Goal: Task Accomplishment & Management: Complete application form

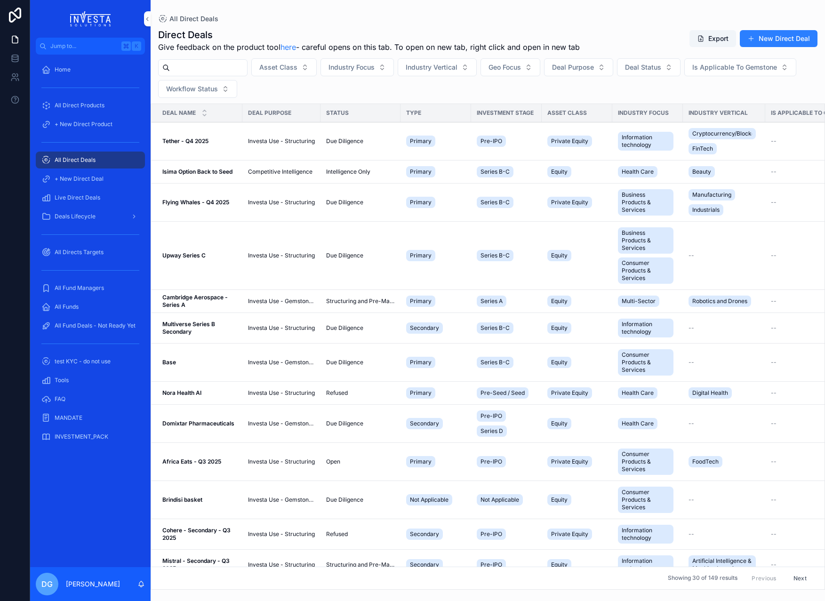
scroll to position [9, 0]
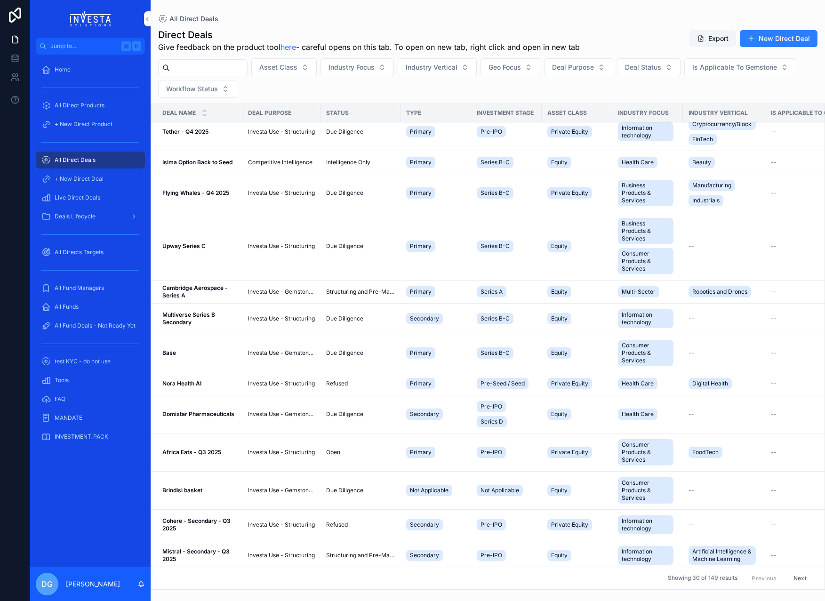
click at [778, 37] on button "New Direct Deal" at bounding box center [779, 38] width 78 height 17
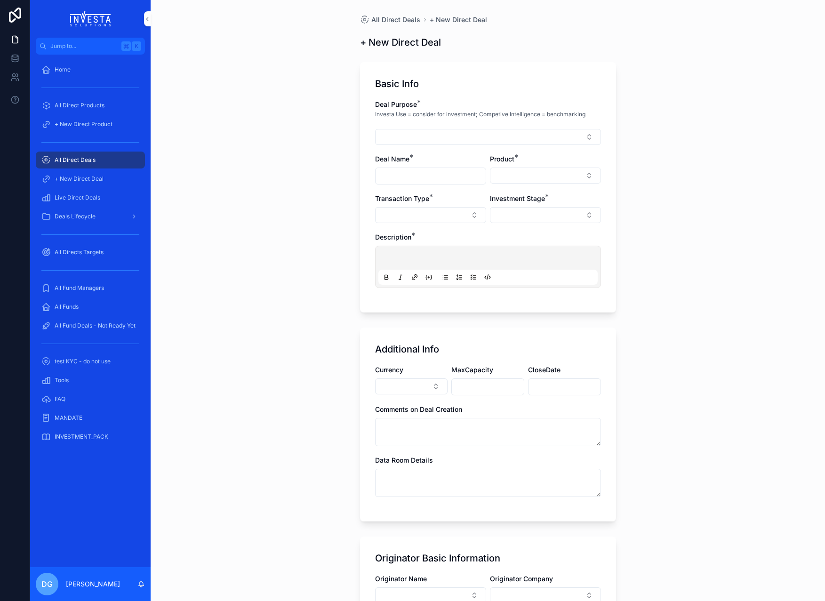
click at [445, 136] on button "Select Button" at bounding box center [488, 137] width 226 height 16
click at [450, 206] on span "Competitive Intelligence" at bounding box center [463, 204] width 74 height 9
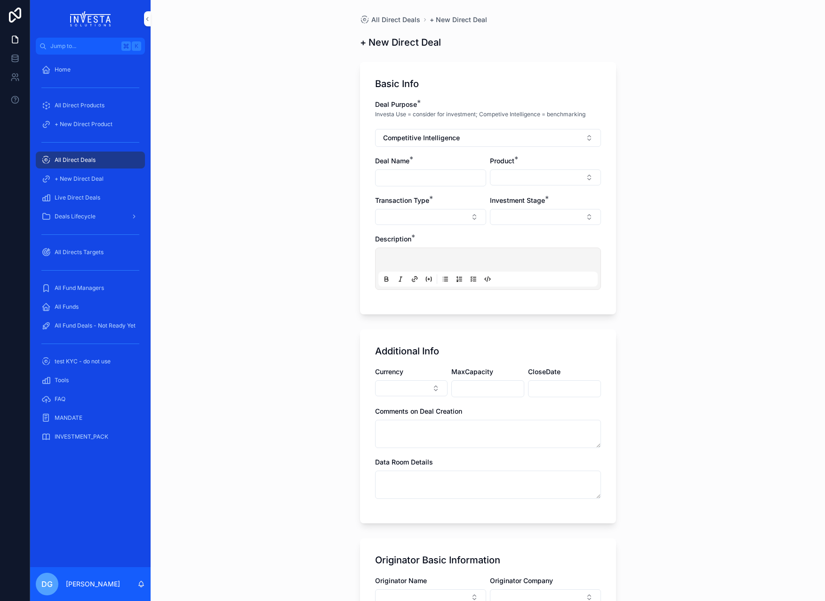
click at [433, 178] on input "scrollable content" at bounding box center [431, 177] width 110 height 13
type input "**********"
click at [593, 177] on button "Select Button" at bounding box center [545, 177] width 111 height 16
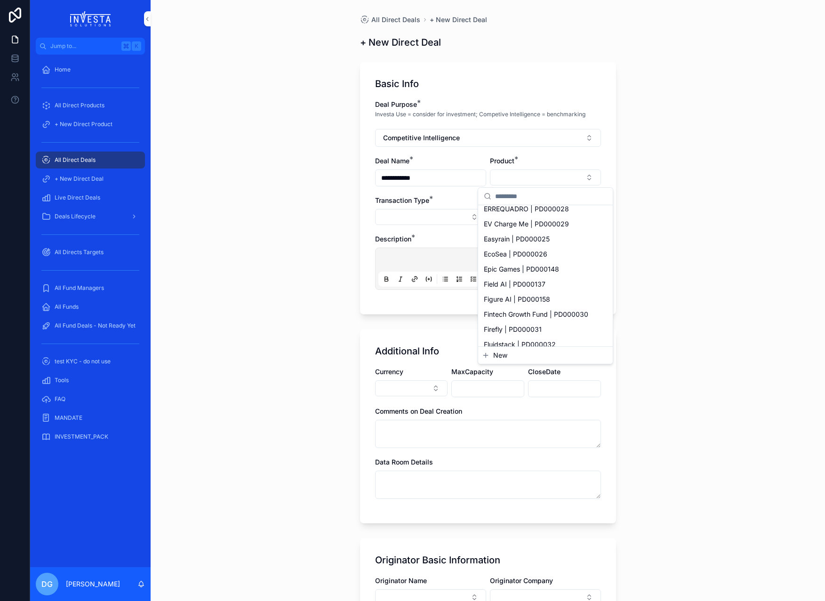
scroll to position [875, 0]
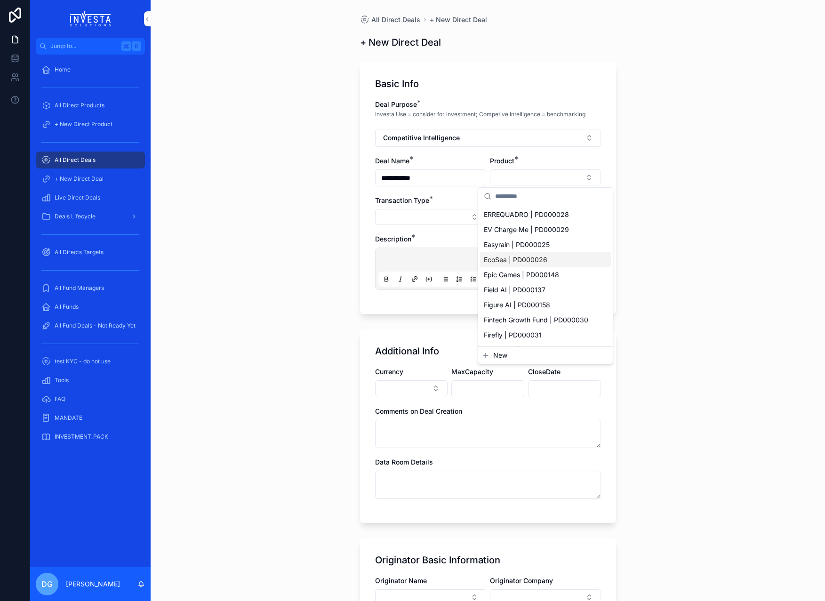
click at [422, 225] on button "Select Button" at bounding box center [430, 217] width 111 height 16
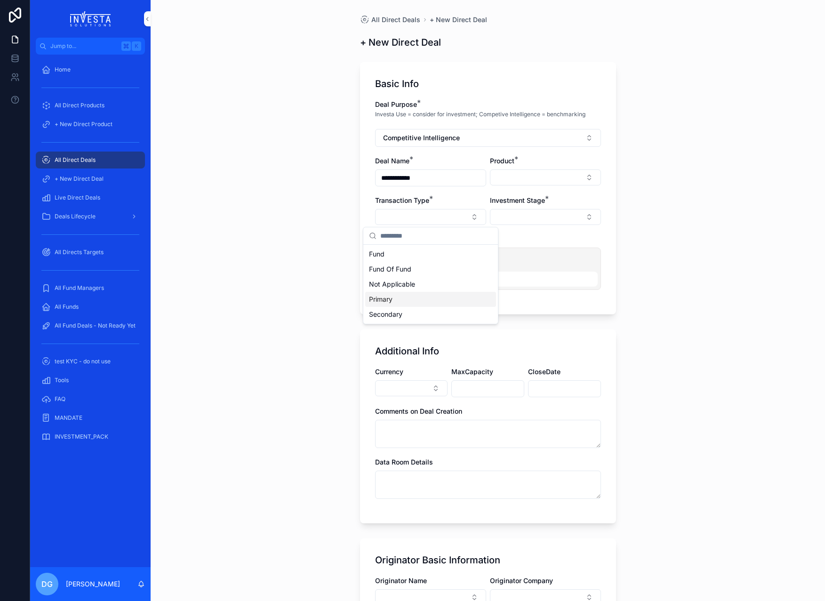
click at [399, 296] on div "Primary" at bounding box center [430, 299] width 131 height 15
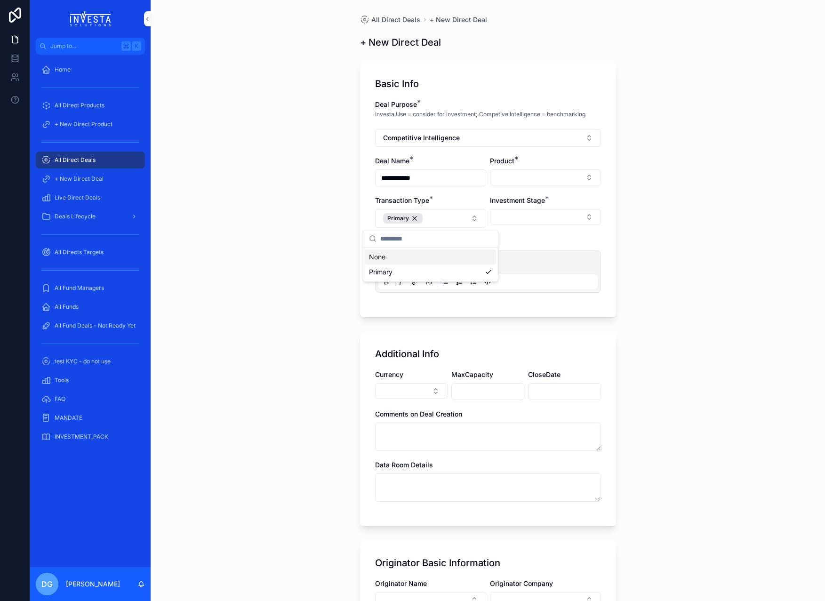
click at [540, 209] on button "Select Button" at bounding box center [545, 217] width 111 height 16
click at [535, 283] on span "Pre-Seed / Seed" at bounding box center [509, 284] width 51 height 9
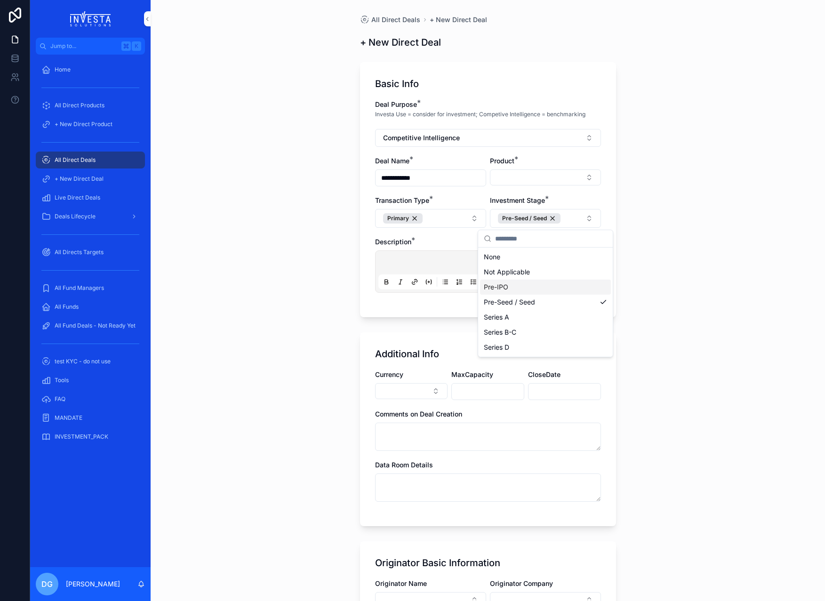
click at [398, 260] on p "scrollable content" at bounding box center [489, 263] width 219 height 9
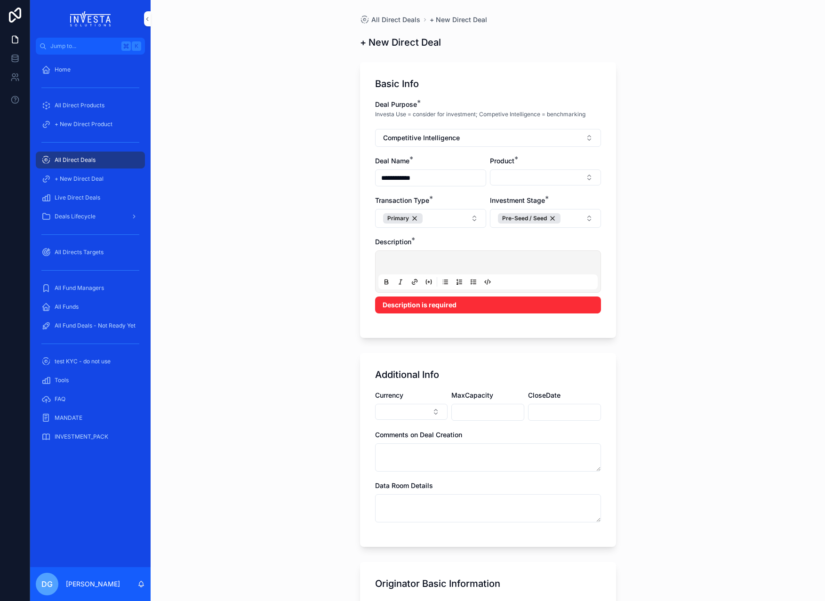
click at [588, 177] on button "Select Button" at bounding box center [545, 177] width 111 height 16
type input "*******"
click at [502, 215] on span "New" at bounding box center [500, 213] width 14 height 9
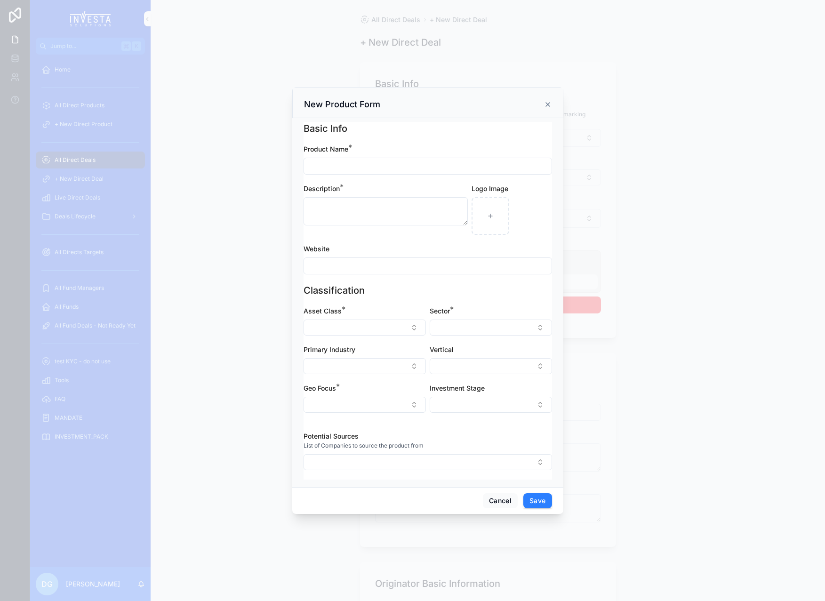
click at [344, 165] on input "scrollable content" at bounding box center [428, 166] width 248 height 13
type input "**********"
click at [327, 207] on textarea "scrollable content" at bounding box center [386, 211] width 164 height 28
click at [337, 265] on input "scrollable content" at bounding box center [428, 265] width 248 height 13
paste input "**********"
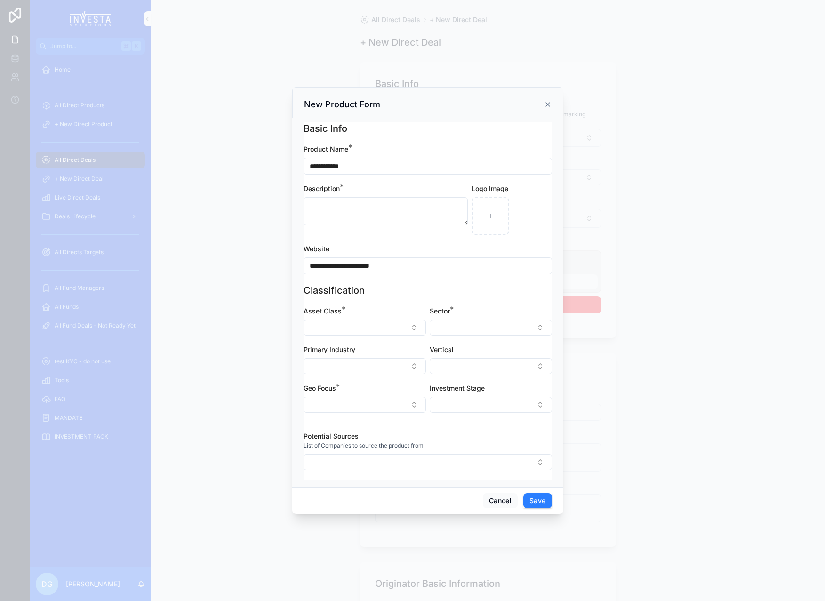
type input "**********"
click at [360, 324] on button "Select Button" at bounding box center [365, 328] width 122 height 16
click at [338, 408] on div "Equity" at bounding box center [364, 409] width 131 height 15
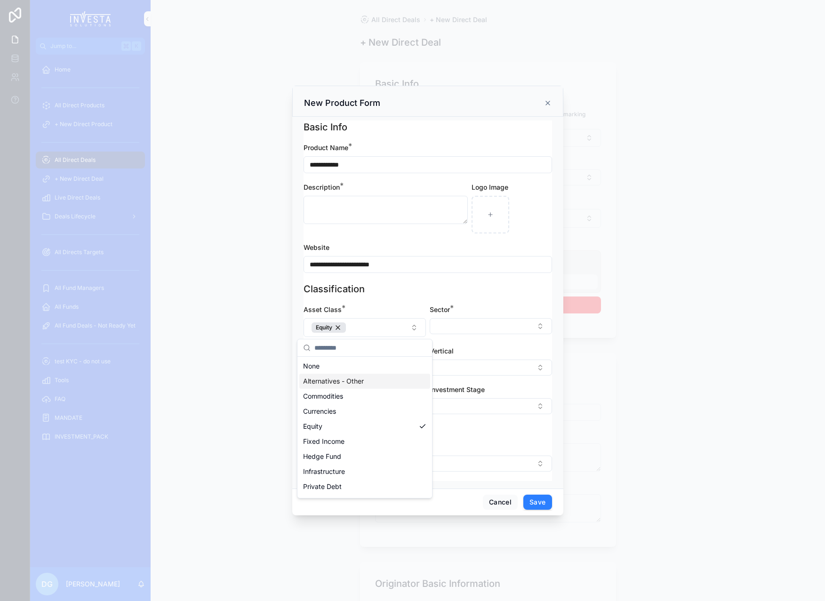
click at [525, 328] on button "Select Button" at bounding box center [491, 326] width 122 height 16
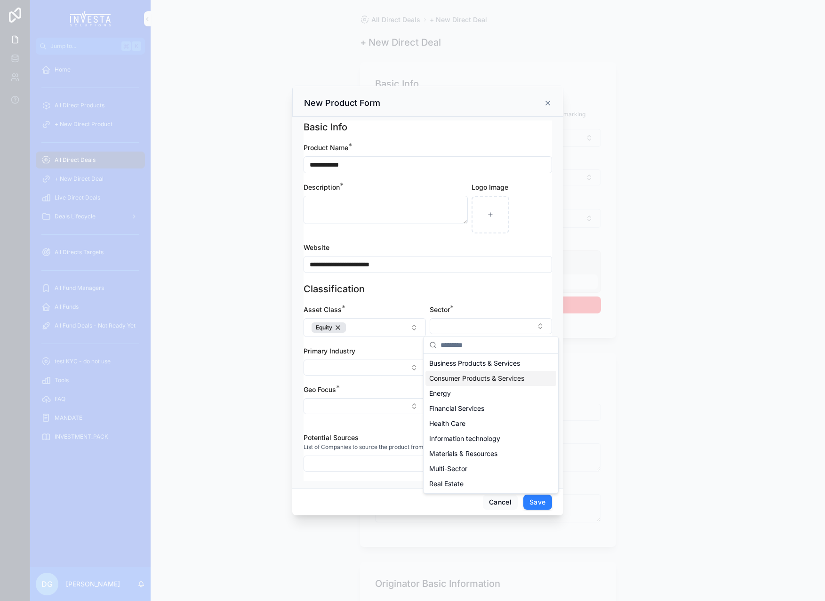
click at [466, 379] on span "Consumer Products & Services" at bounding box center [476, 378] width 95 height 9
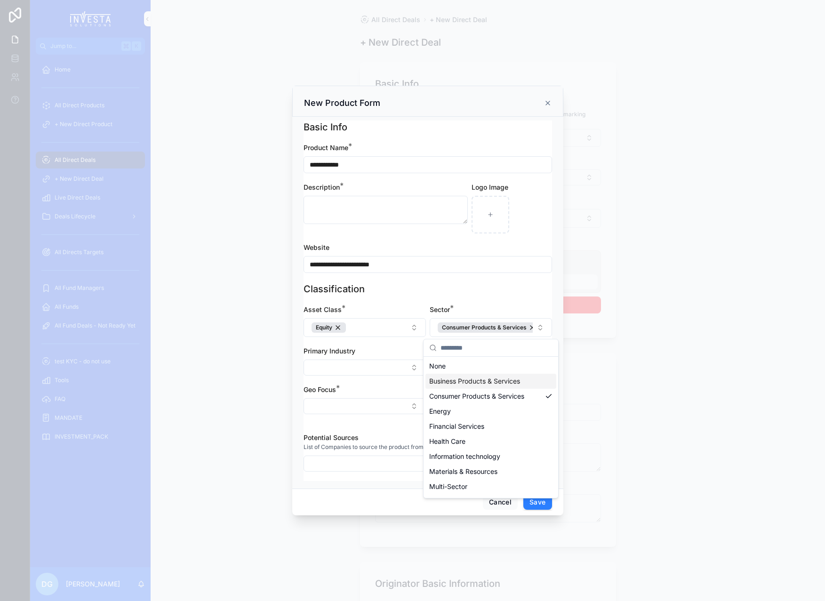
click at [374, 365] on button "Select Button" at bounding box center [365, 368] width 122 height 16
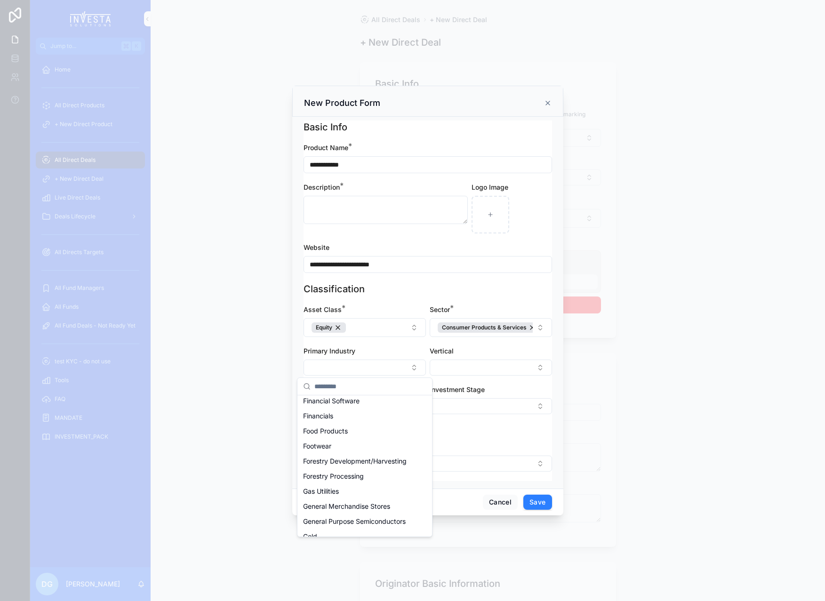
scroll to position [1167, 0]
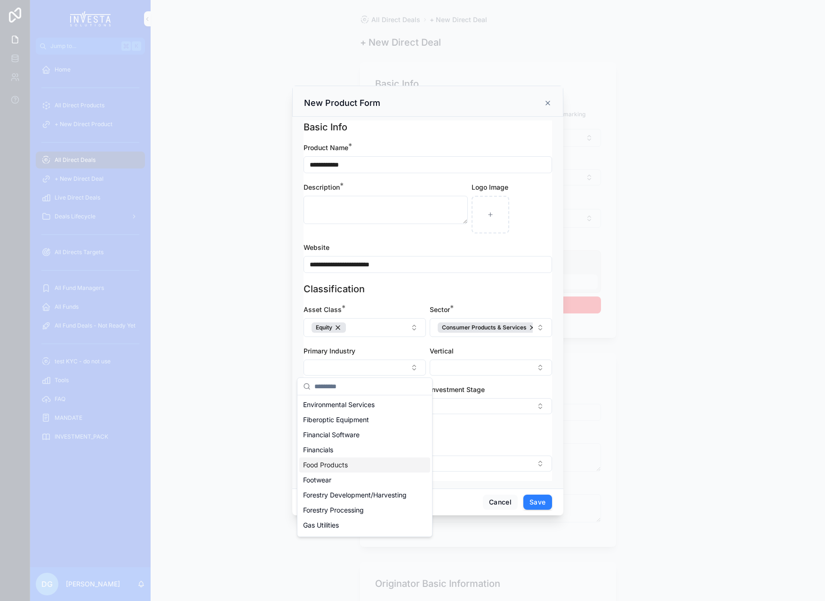
click at [331, 469] on span "Food Products" at bounding box center [325, 464] width 45 height 9
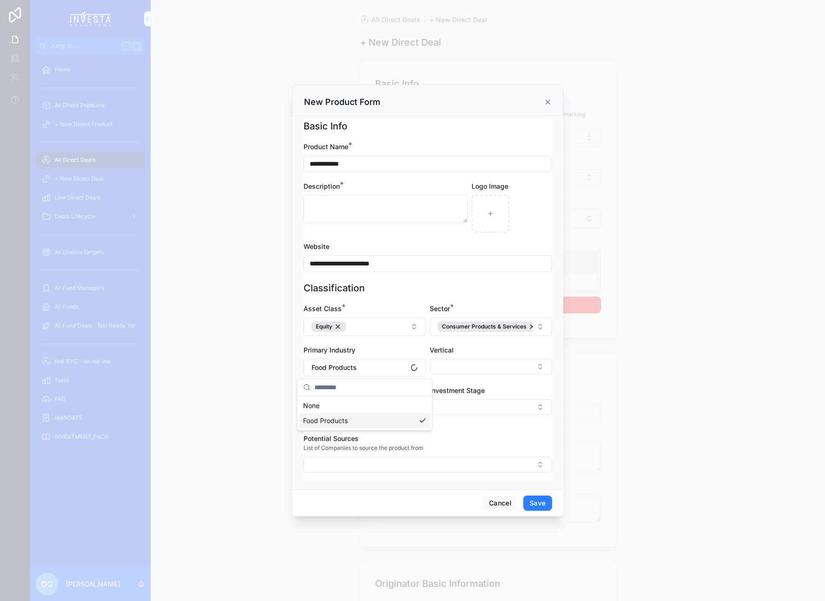
scroll to position [0, 0]
click at [541, 366] on button "Select Button" at bounding box center [491, 367] width 122 height 16
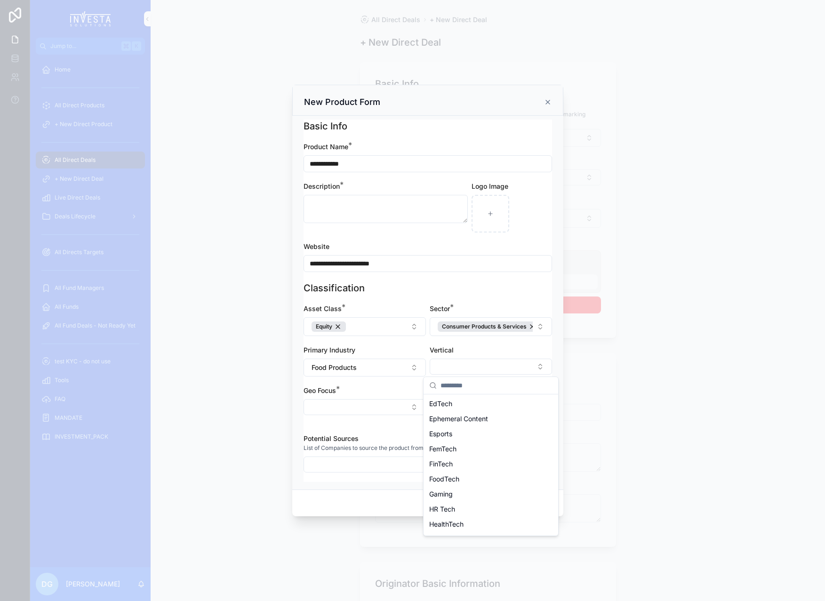
scroll to position [337, 0]
click at [461, 483] on div "FoodTech" at bounding box center [490, 482] width 131 height 15
click at [361, 405] on button "Select Button" at bounding box center [365, 408] width 122 height 16
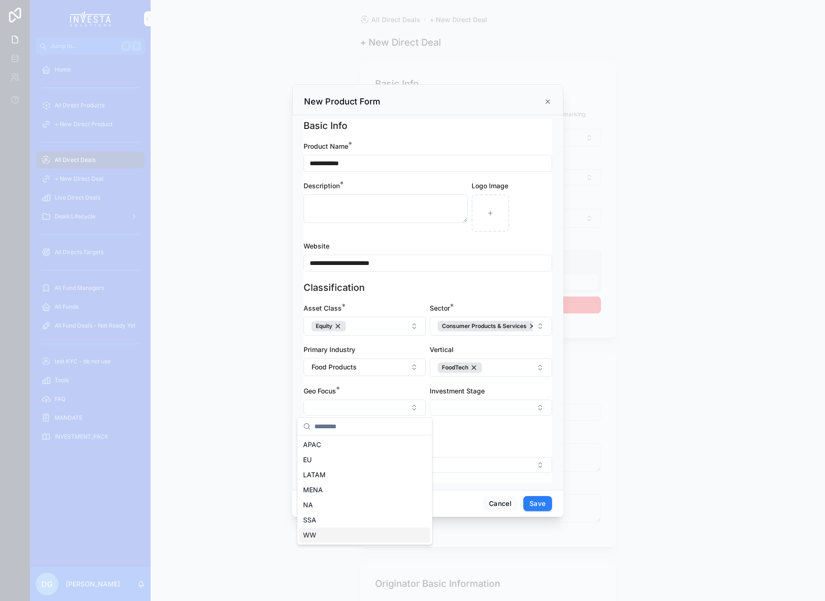
click at [313, 535] on span "WW" at bounding box center [309, 534] width 13 height 9
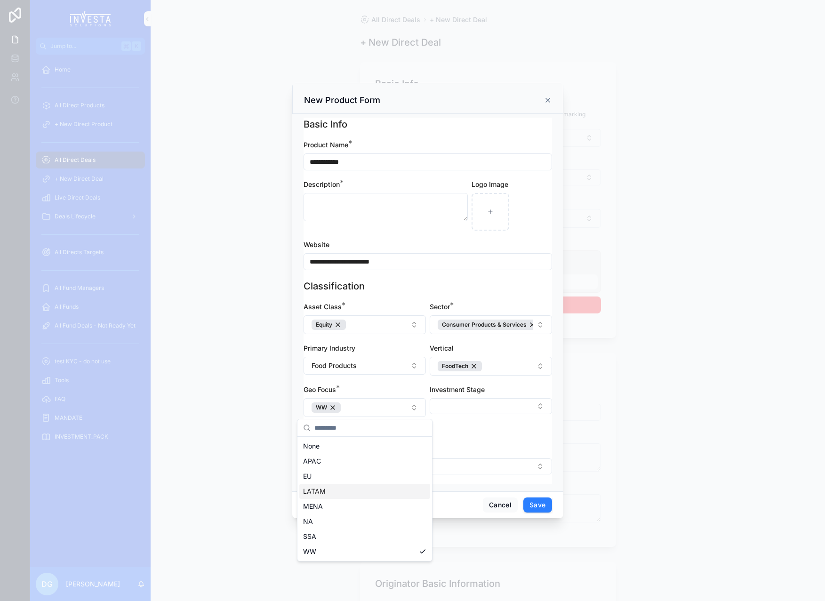
click at [539, 406] on button "Select Button" at bounding box center [491, 406] width 122 height 16
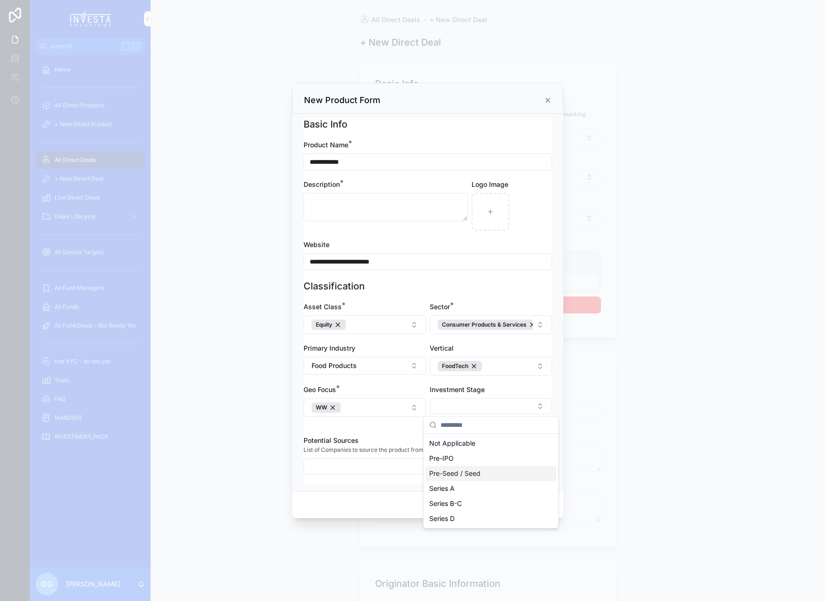
click at [472, 476] on span "Pre-Seed / Seed" at bounding box center [454, 473] width 51 height 9
click at [477, 489] on span "Pre-Seed / Seed" at bounding box center [454, 491] width 51 height 9
click at [477, 489] on span "Pre-Seed / Seed" at bounding box center [454, 488] width 51 height 9
click at [357, 467] on button "Select Button" at bounding box center [428, 466] width 249 height 16
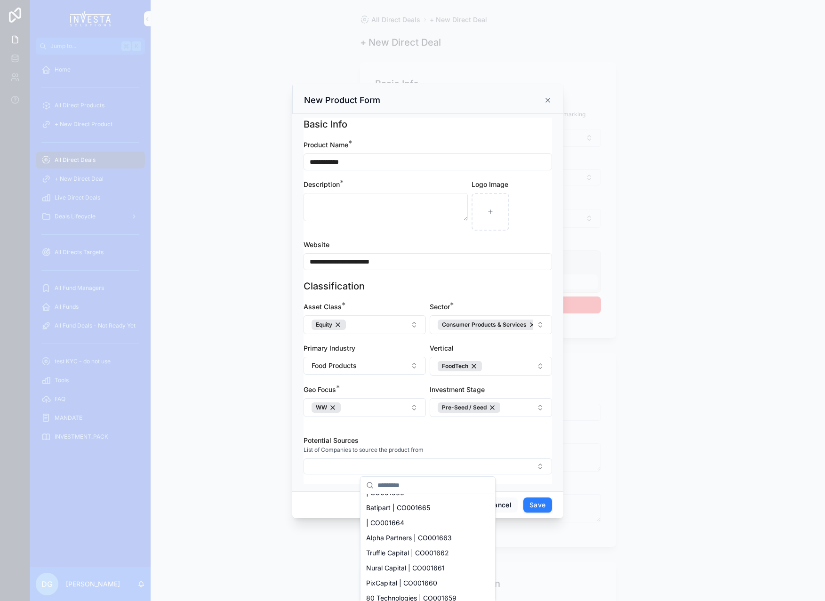
scroll to position [321, 0]
click at [324, 482] on div "Potential Sources List of Companies to source the product from" at bounding box center [428, 460] width 249 height 48
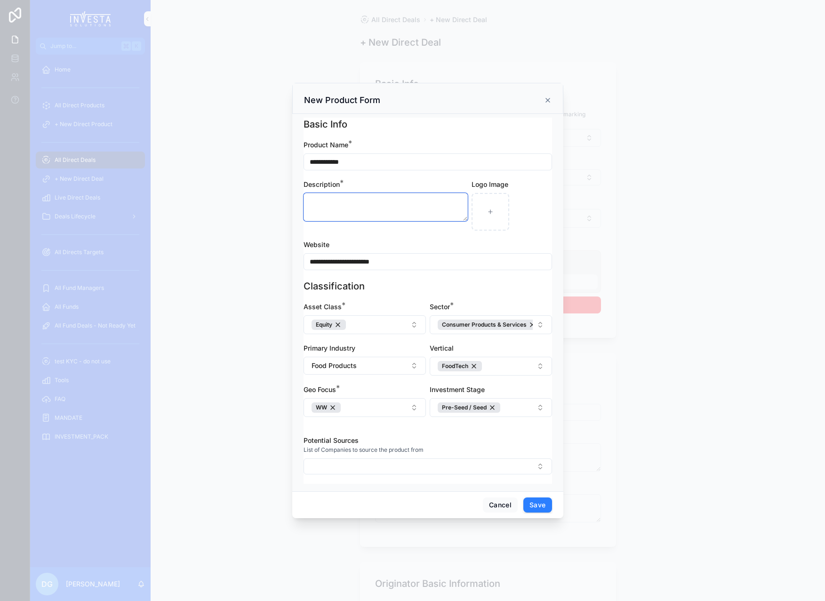
click at [349, 206] on textarea "scrollable content" at bounding box center [386, 207] width 164 height 28
click at [323, 201] on textarea "scrollable content" at bounding box center [386, 207] width 164 height 28
paste textarea "**********"
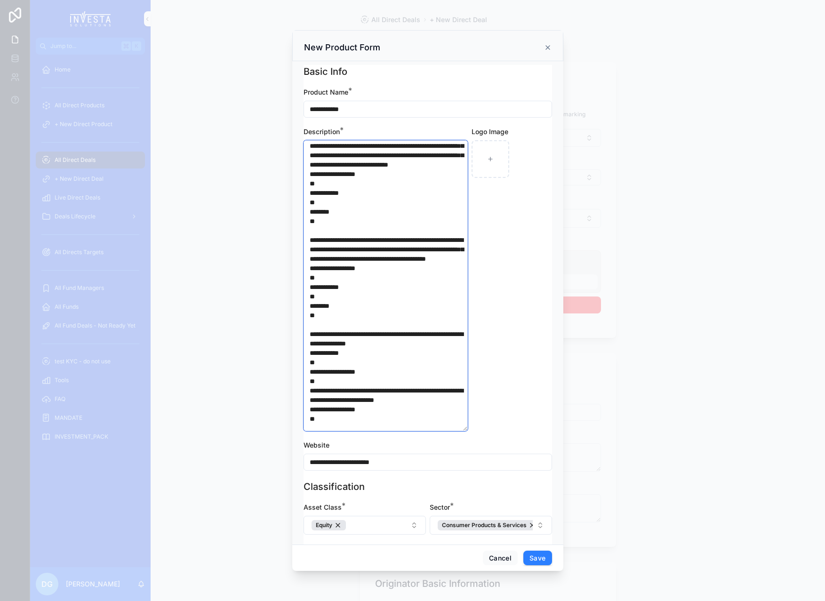
scroll to position [151, 0]
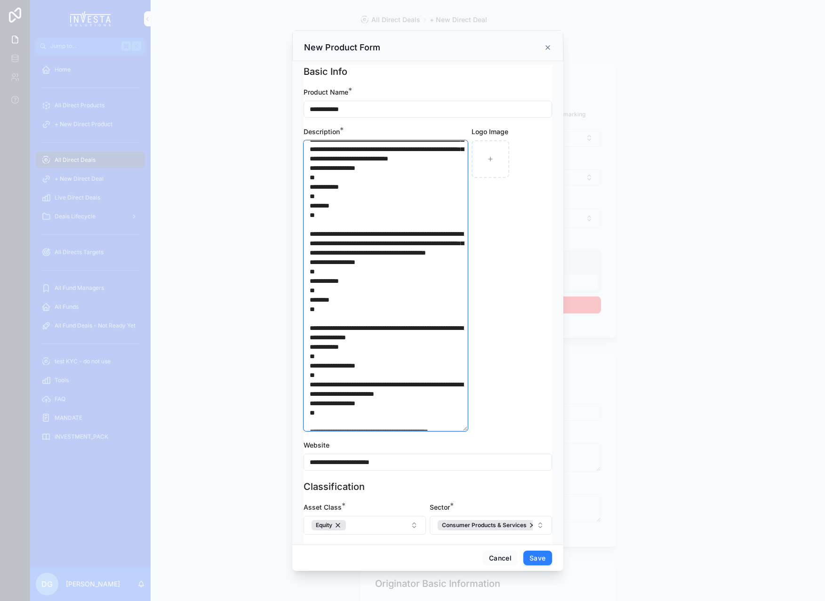
click at [337, 328] on textarea "scrollable content" at bounding box center [386, 285] width 164 height 291
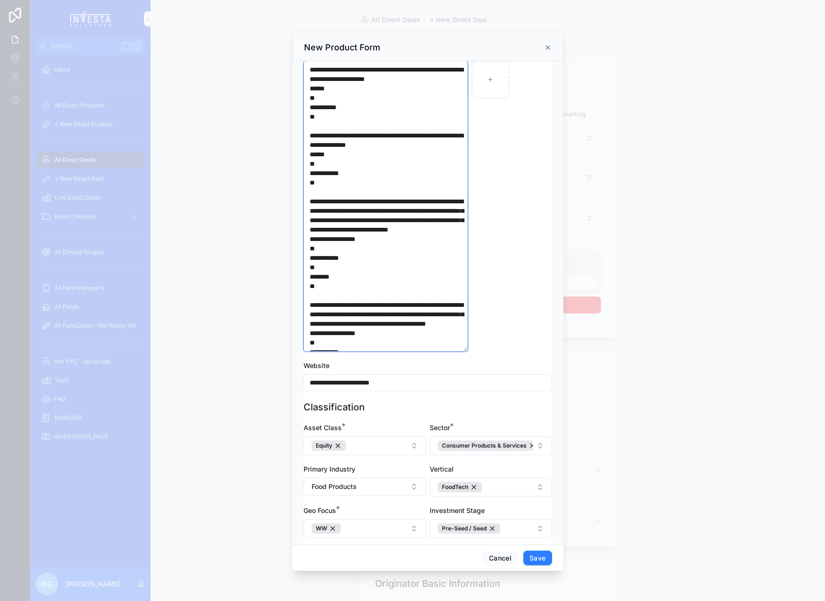
scroll to position [0, 0]
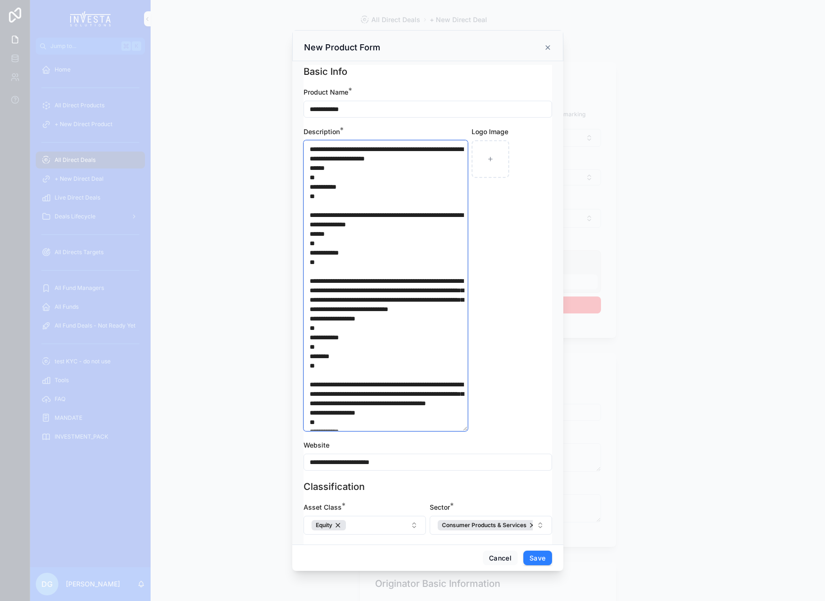
drag, startPoint x: 419, startPoint y: 269, endPoint x: 305, endPoint y: 146, distance: 167.2
click at [305, 145] on textarea "scrollable content" at bounding box center [386, 285] width 164 height 291
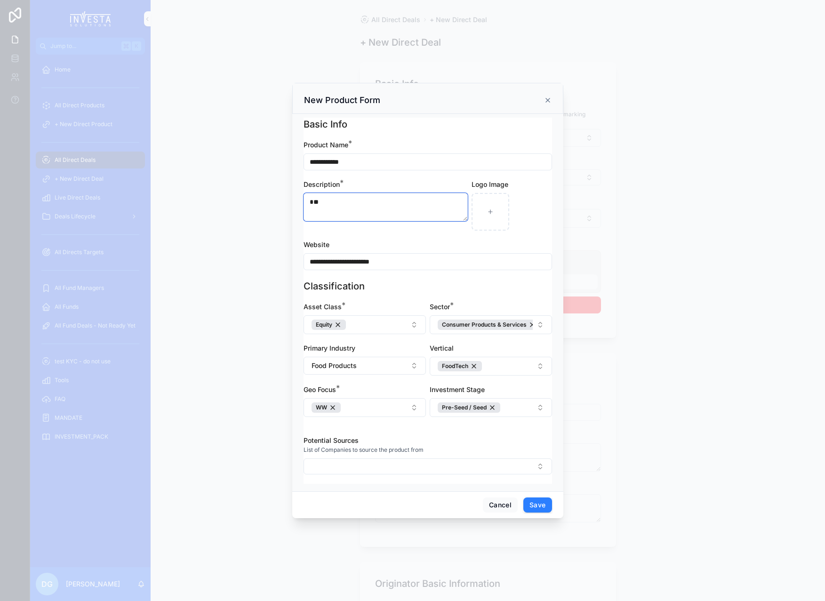
click at [348, 212] on textarea "**" at bounding box center [386, 207] width 164 height 28
type textarea "*"
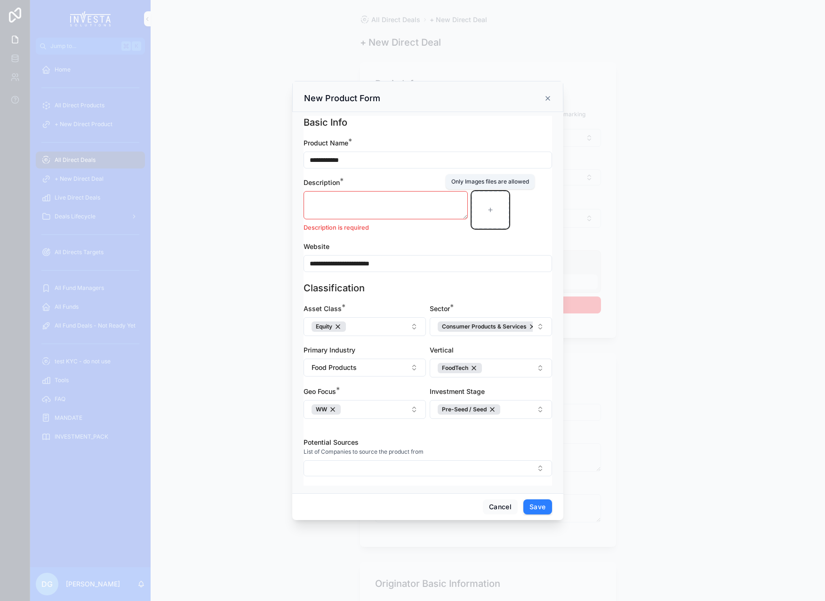
click at [490, 209] on icon "scrollable content" at bounding box center [490, 210] width 0 height 4
type input "**********"
click at [335, 197] on textarea "scrollable content" at bounding box center [386, 205] width 164 height 28
click at [318, 199] on textarea "scrollable content" at bounding box center [386, 205] width 164 height 28
paste textarea "**********"
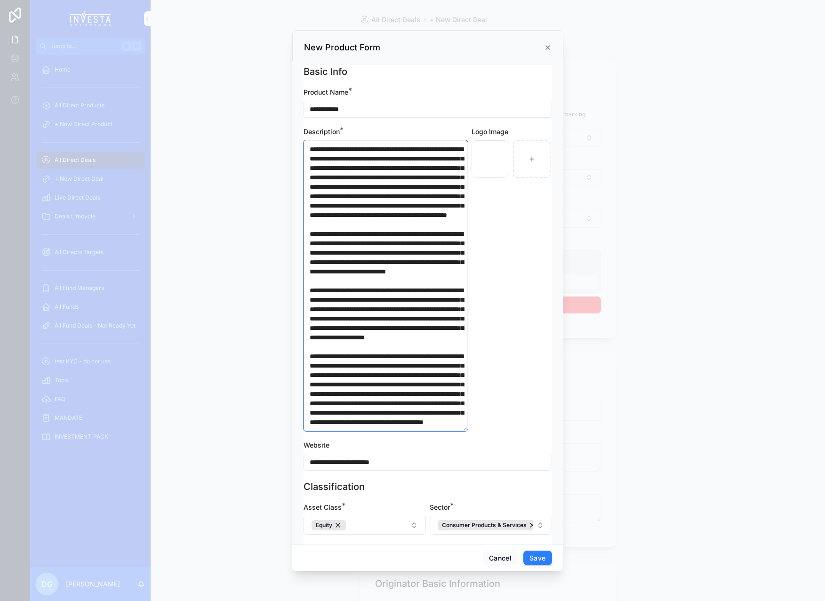
scroll to position [578, 0]
type textarea "**********"
click at [539, 559] on button "Save" at bounding box center [537, 558] width 28 height 15
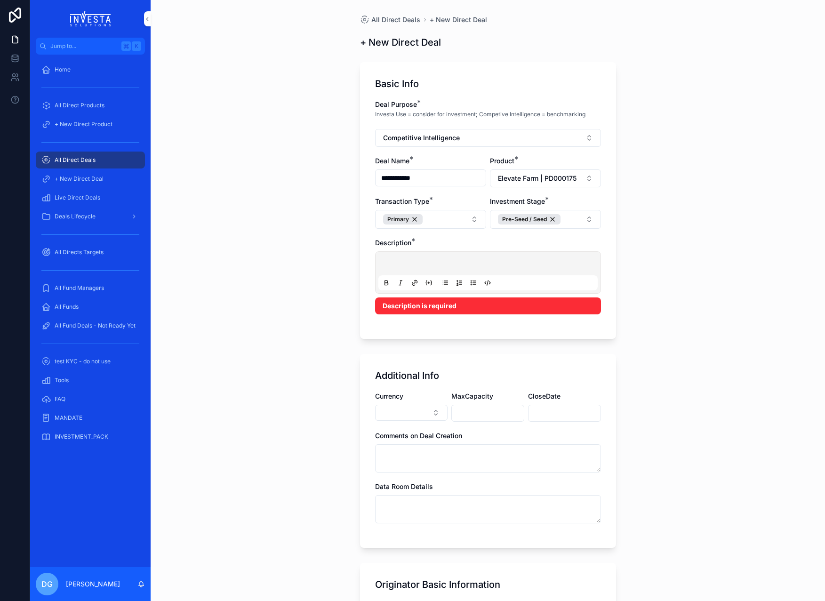
click at [84, 159] on span "All Direct Deals" at bounding box center [75, 160] width 41 height 8
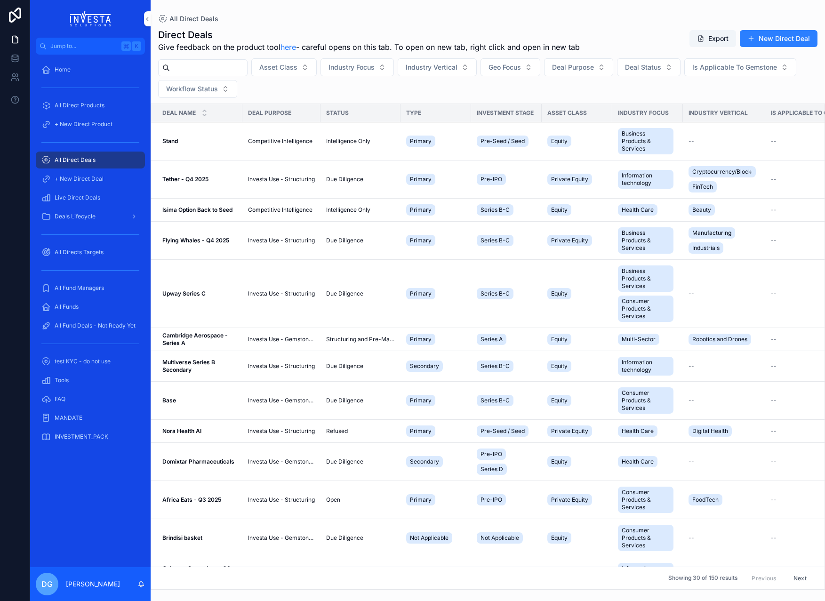
click at [81, 104] on span "All Direct Products" at bounding box center [80, 106] width 50 height 8
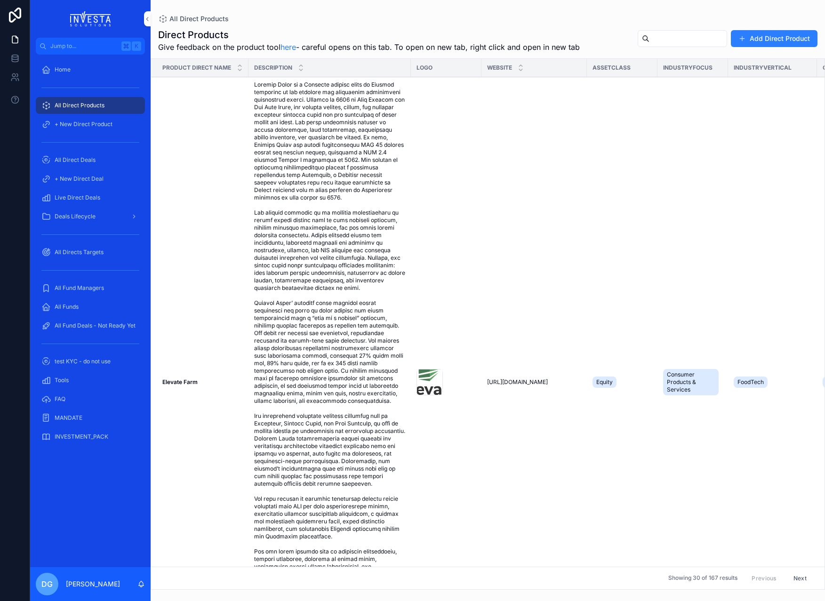
click at [86, 121] on span "+ New Direct Product" at bounding box center [84, 124] width 58 height 8
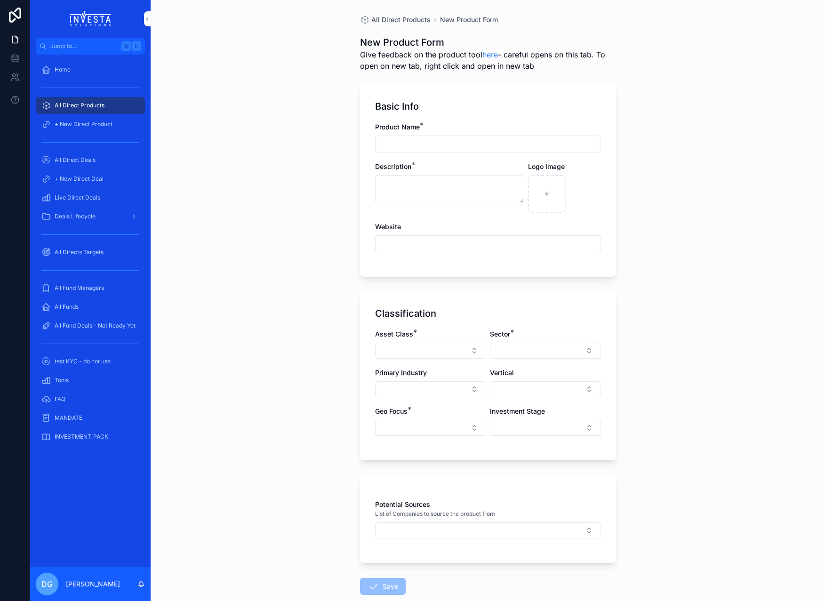
click at [87, 105] on span "All Direct Products" at bounding box center [80, 106] width 50 height 8
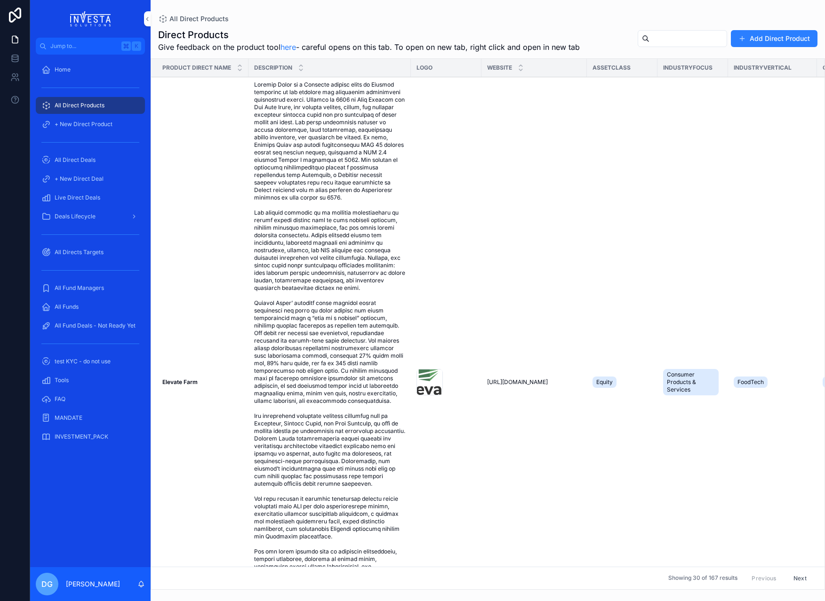
scroll to position [0, 0]
